Goal: Find contact information: Find contact information

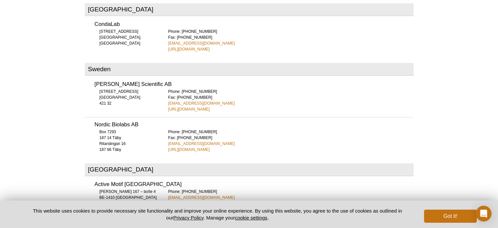
scroll to position [2257, 0]
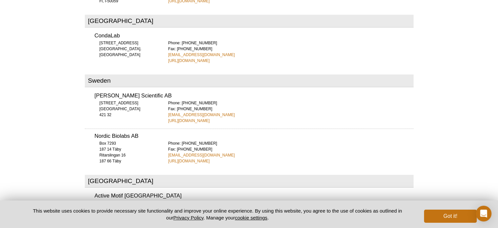
click at [107, 133] on h3 "Nordic Biolabs AB" at bounding box center [254, 136] width 319 height 6
drag, startPoint x: 107, startPoint y: 103, endPoint x: 122, endPoint y: 103, distance: 14.7
click at [122, 133] on h3 "Nordic Biolabs AB" at bounding box center [254, 136] width 319 height 6
copy h3 "Nordic Biolabs"
click at [194, 158] on link "[URL][DOMAIN_NAME]" at bounding box center [189, 161] width 42 height 6
